Goal: Task Accomplishment & Management: Manage account settings

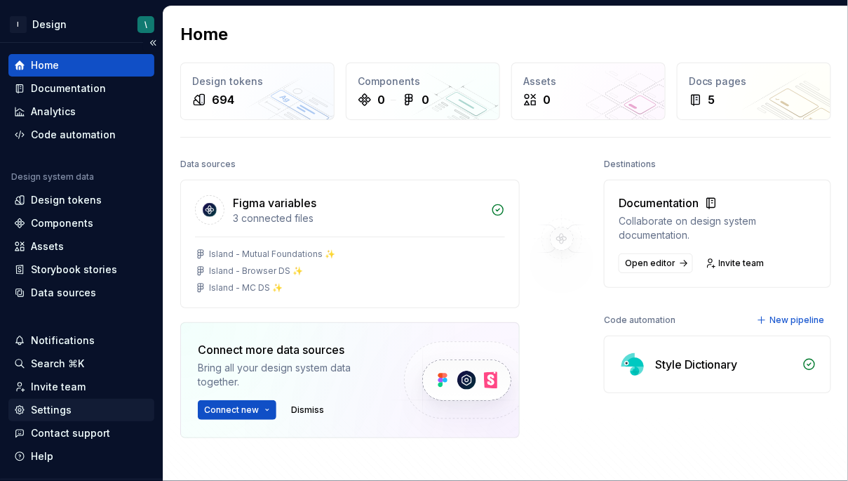
click at [64, 403] on div "Settings" at bounding box center [51, 410] width 41 height 14
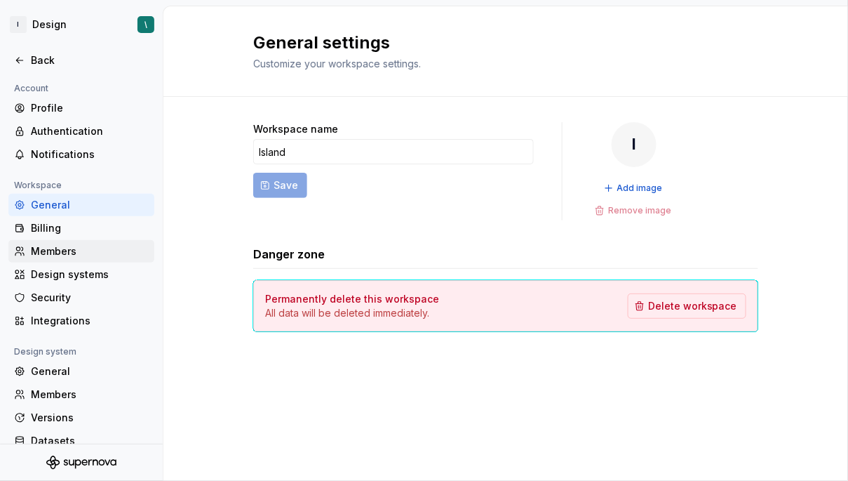
click at [59, 253] on div "Members" at bounding box center [90, 251] width 118 height 14
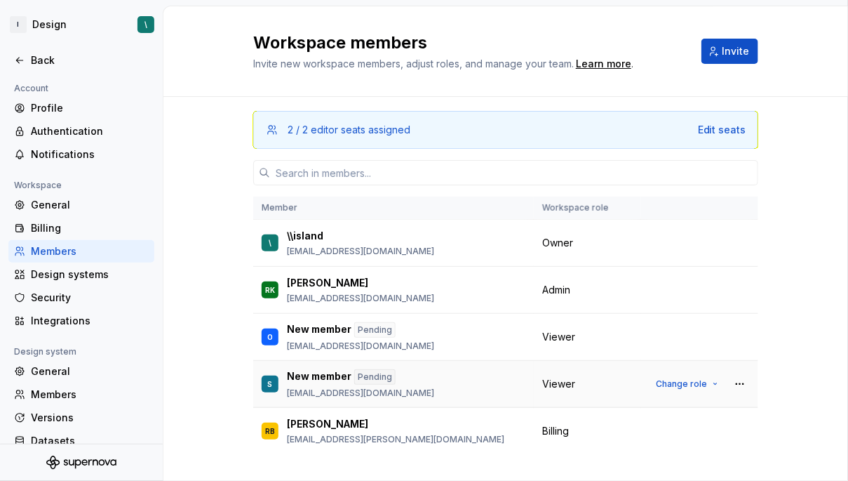
scroll to position [25, 0]
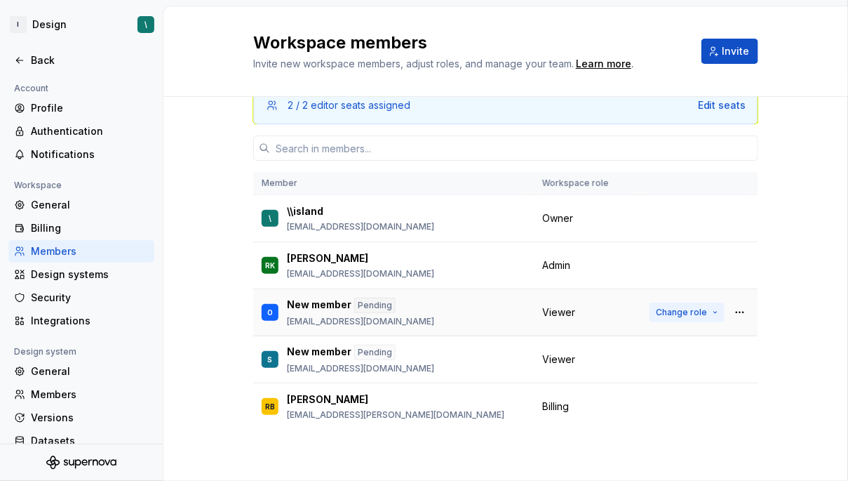
click at [715, 311] on button "Change role" at bounding box center [687, 312] width 75 height 20
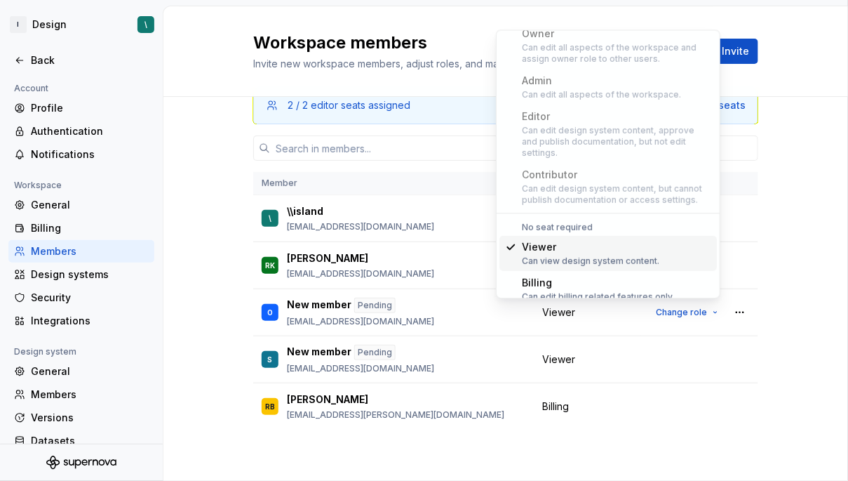
scroll to position [0, 0]
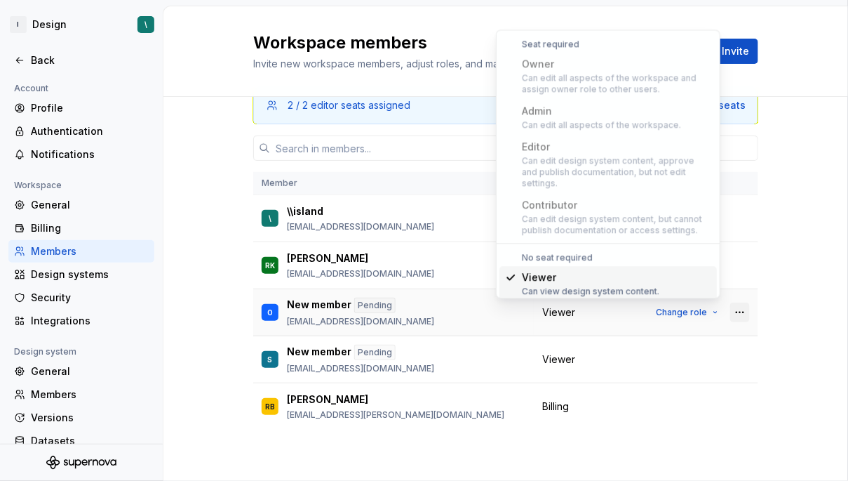
click at [730, 307] on button "button" at bounding box center [740, 312] width 20 height 20
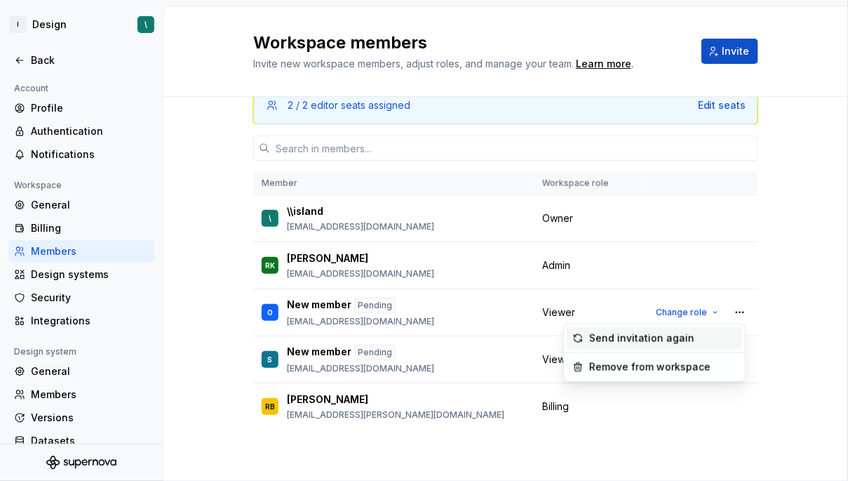
click at [685, 335] on div "Send invitation again" at bounding box center [641, 338] width 105 height 14
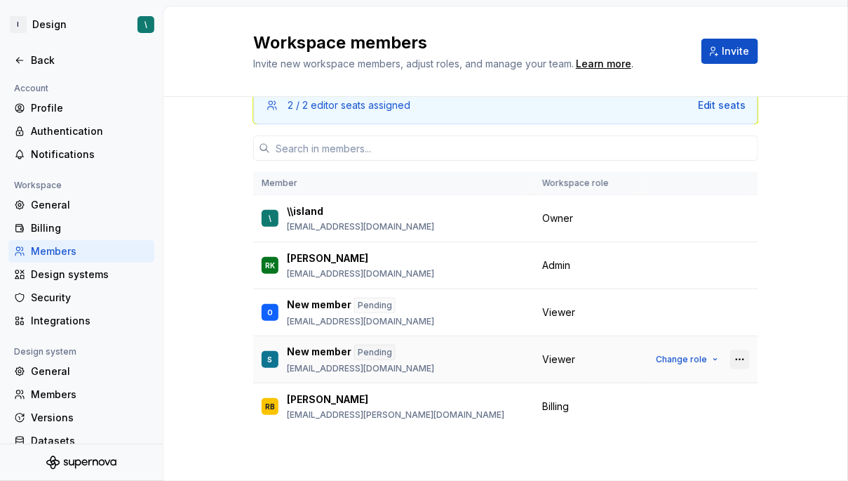
click at [730, 355] on button "button" at bounding box center [740, 359] width 20 height 20
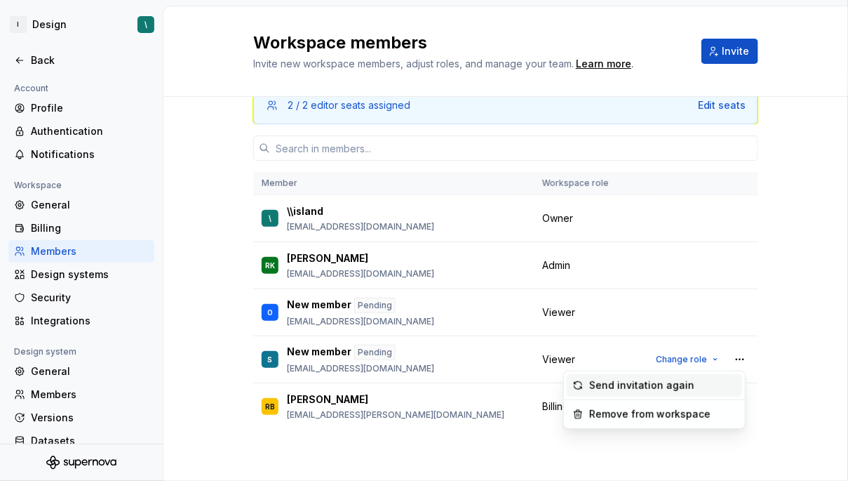
click at [688, 381] on div "Send invitation again" at bounding box center [662, 385] width 147 height 14
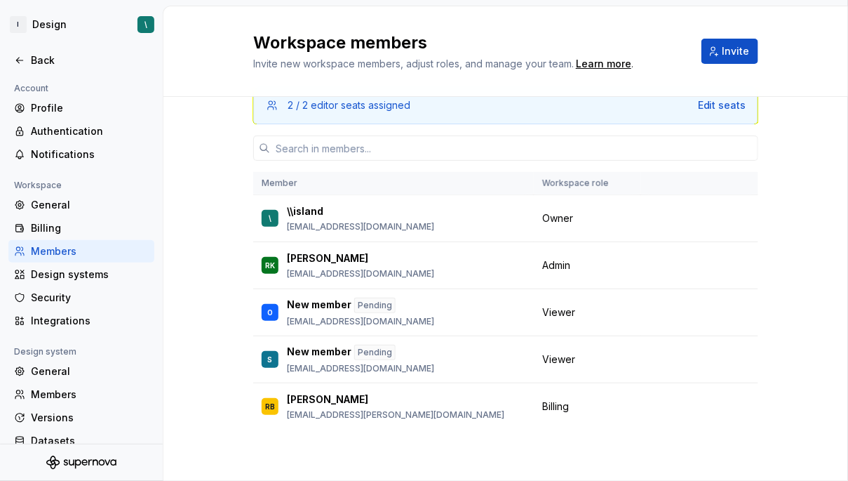
click at [788, 300] on div "2 / 2 editor seats assigned Edit seats Member Workspace role \ \\island [EMAIL_…" at bounding box center [505, 277] width 685 height 410
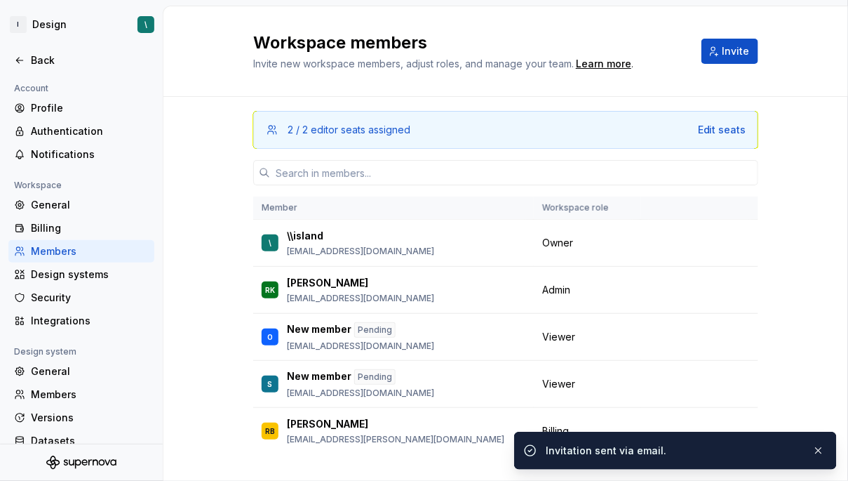
scroll to position [25, 0]
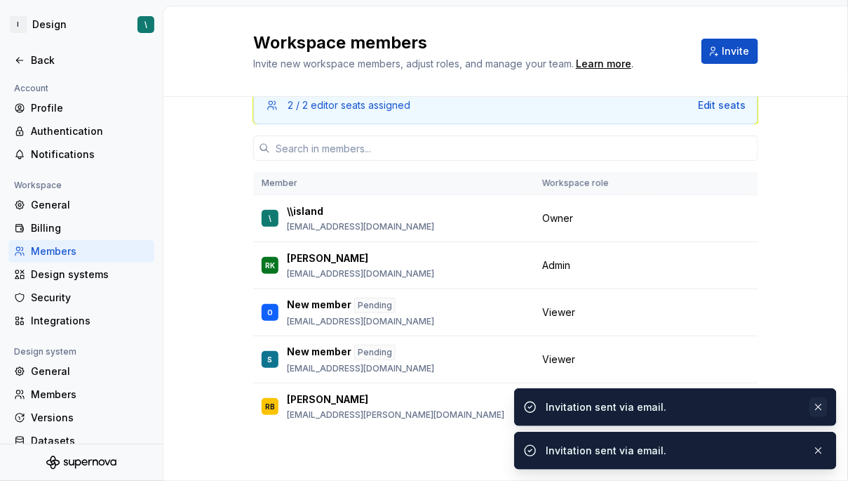
click at [825, 411] on button "button" at bounding box center [819, 407] width 18 height 20
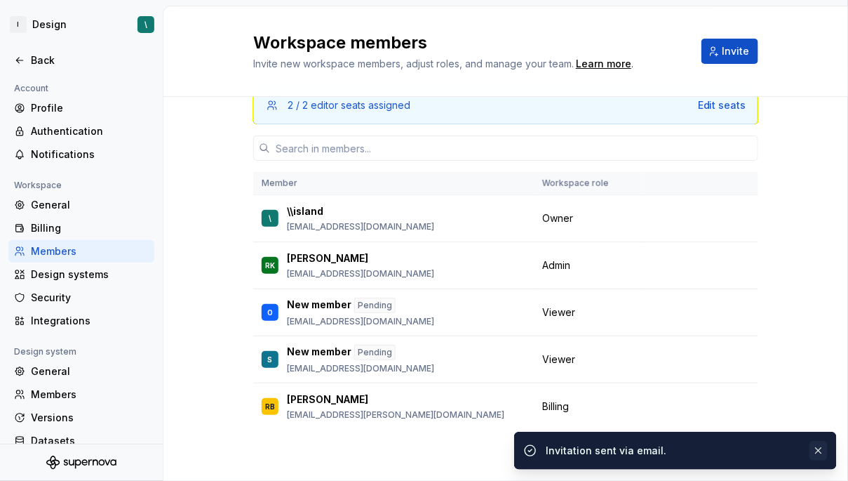
click at [823, 453] on button "button" at bounding box center [819, 451] width 18 height 20
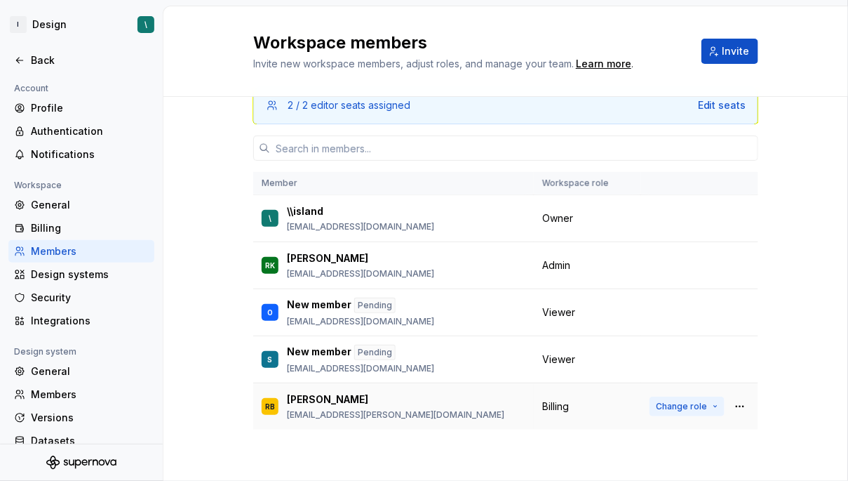
click at [703, 401] on button "Change role" at bounding box center [687, 406] width 75 height 20
click at [202, 185] on div "2 / 2 editor seats assigned Edit seats Member Workspace role \ \\island boaz@is…" at bounding box center [505, 277] width 685 height 410
click at [48, 58] on div "Back" at bounding box center [90, 60] width 118 height 14
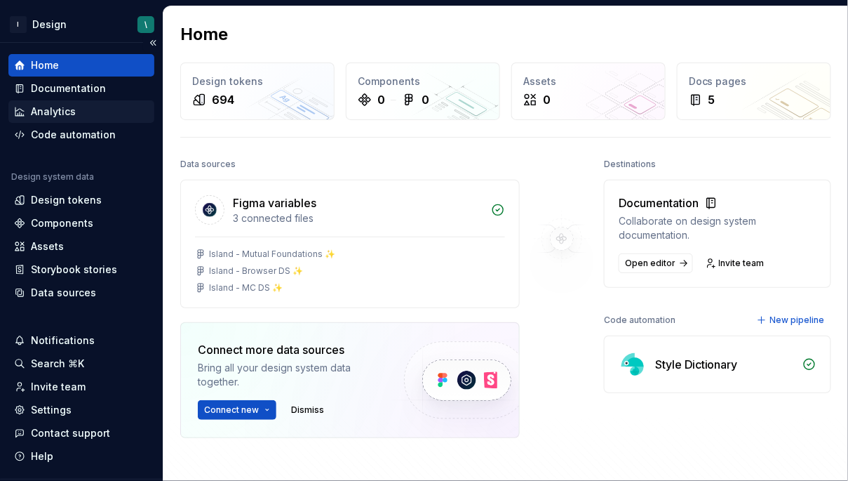
click at [82, 106] on div "Analytics" at bounding box center [81, 112] width 135 height 14
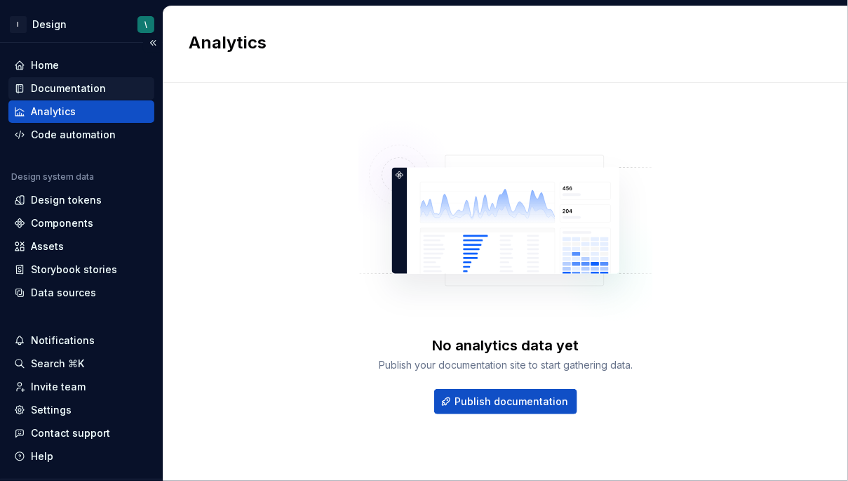
click at [79, 86] on div "Documentation" at bounding box center [68, 88] width 75 height 14
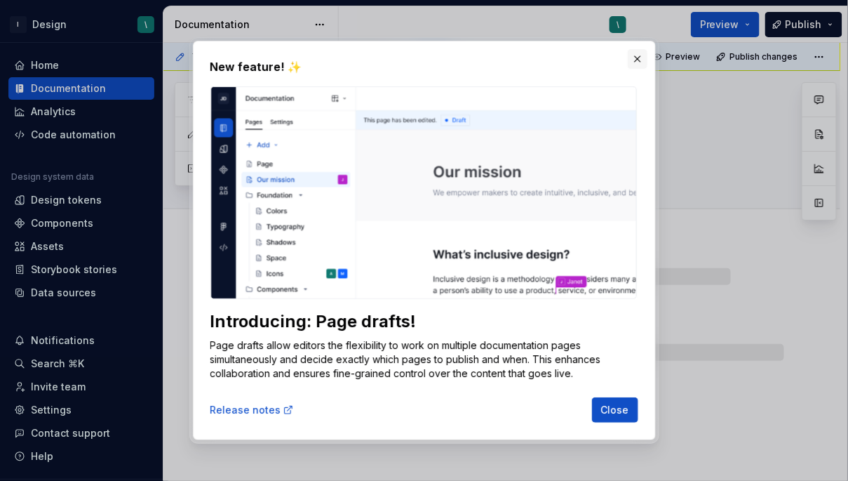
click at [639, 62] on button "button" at bounding box center [638, 59] width 20 height 20
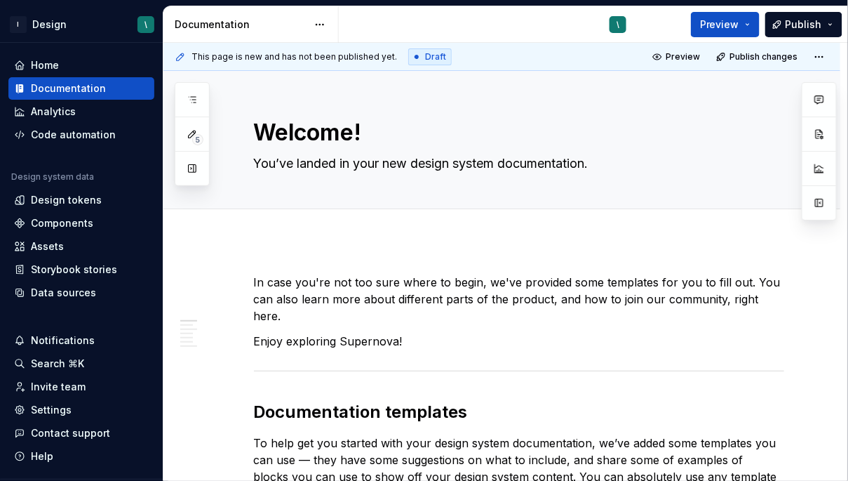
type textarea "*"
